Goal: Check status

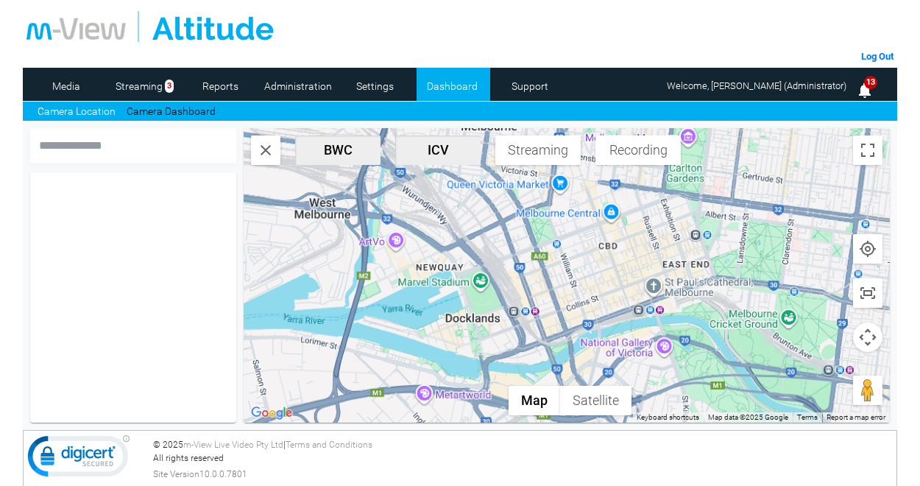
scroll to position [1, 0]
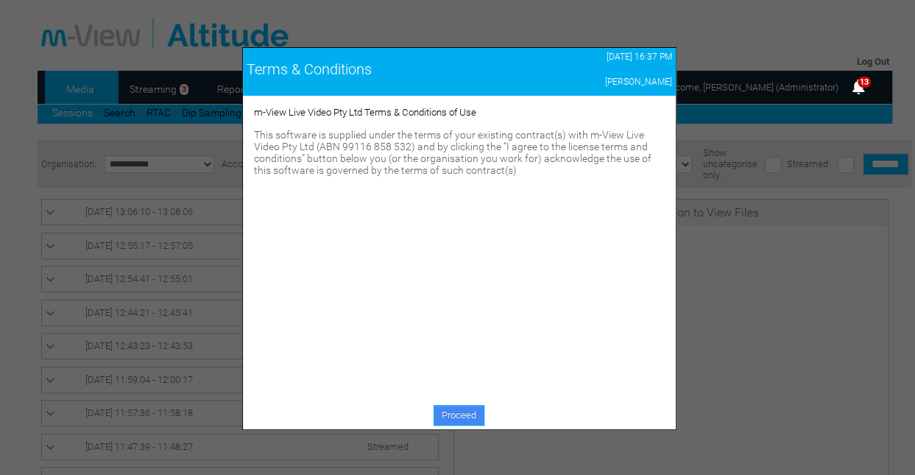
click at [459, 422] on link "Proceed" at bounding box center [459, 415] width 51 height 21
